Goal: Information Seeking & Learning: Understand process/instructions

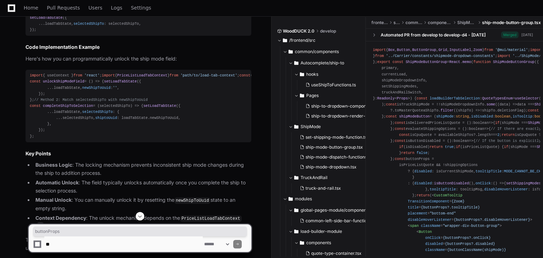
scroll to position [1579, 0]
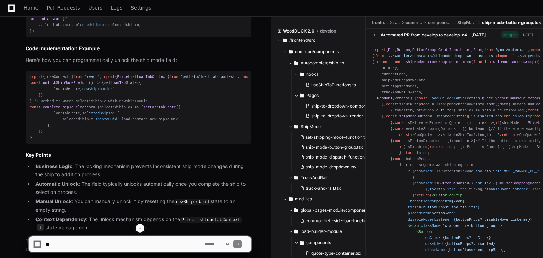
click at [44, 37] on pre "setLoadTabState ({ ...loadTabState, selectedShipTo : selectedShipTo, });" at bounding box center [139, 25] width 226 height 24
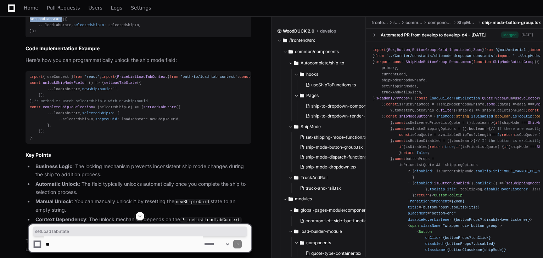
click at [44, 37] on pre "setLoadTabState ({ ...loadTabState, selectedShipTo : selectedShipTo, });" at bounding box center [139, 25] width 226 height 24
copy span "setLoadTabState"
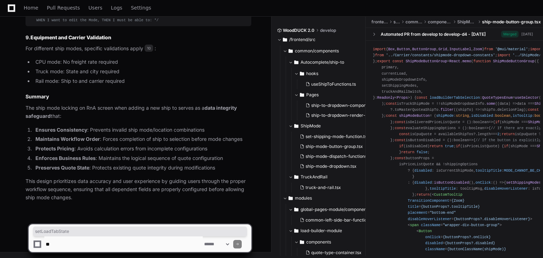
scroll to position [2908, 0]
click at [89, 243] on textarea at bounding box center [123, 245] width 158 height 16
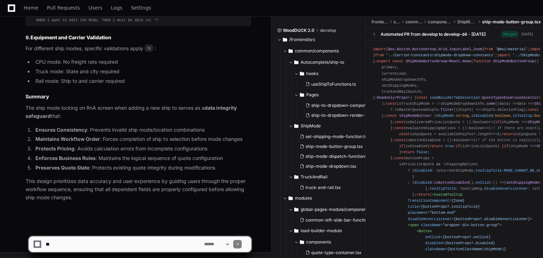
click at [69, 241] on textarea at bounding box center [123, 245] width 158 height 16
paste textarea "**********"
type textarea "**********"
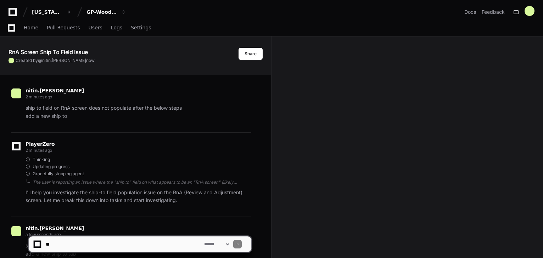
scroll to position [252, 0]
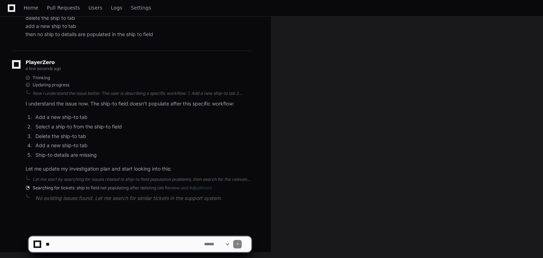
click at [162, 140] on ol "Add a new ship-to tab Select a ship-to from the ship-to field Delete the ship-t…" at bounding box center [139, 136] width 226 height 46
click at [130, 183] on div "PlayerZero a few seconds ago Thinking Updating progress Now I understand the is…" at bounding box center [131, 133] width 240 height 164
click at [106, 195] on p "No existing issues found. Let me search for similar tickets in the support syst…" at bounding box center [143, 199] width 216 height 8
click at [85, 243] on textarea at bounding box center [123, 245] width 158 height 16
type textarea "**********"
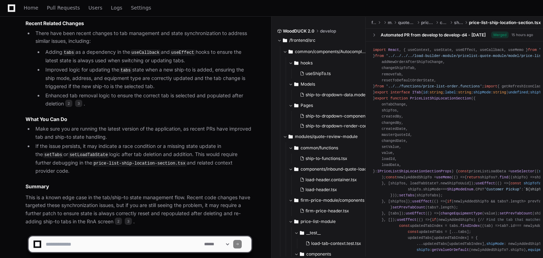
scroll to position [883, 0]
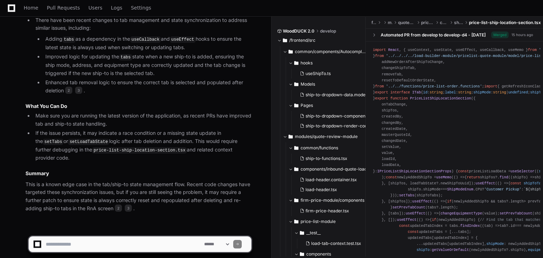
click at [86, 140] on code "setLoadTabState" at bounding box center [88, 142] width 41 height 6
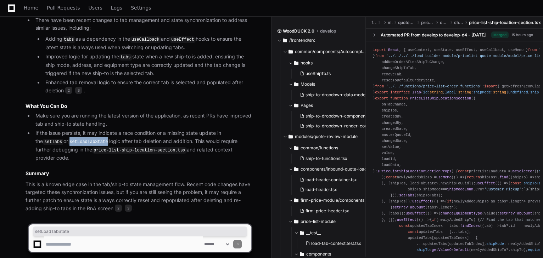
click at [86, 140] on code "setLoadTabState" at bounding box center [88, 142] width 41 height 6
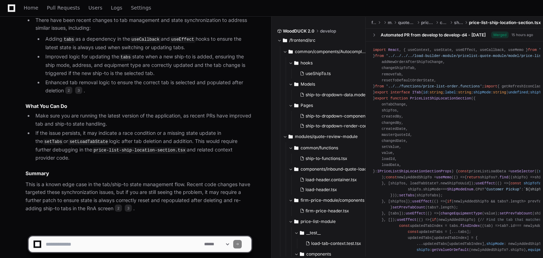
click at [114, 156] on article "You are encountering a known issue in the Price List Review and Adjustment (RnA…" at bounding box center [139, 38] width 226 height 347
